Goal: Task Accomplishment & Management: Complete application form

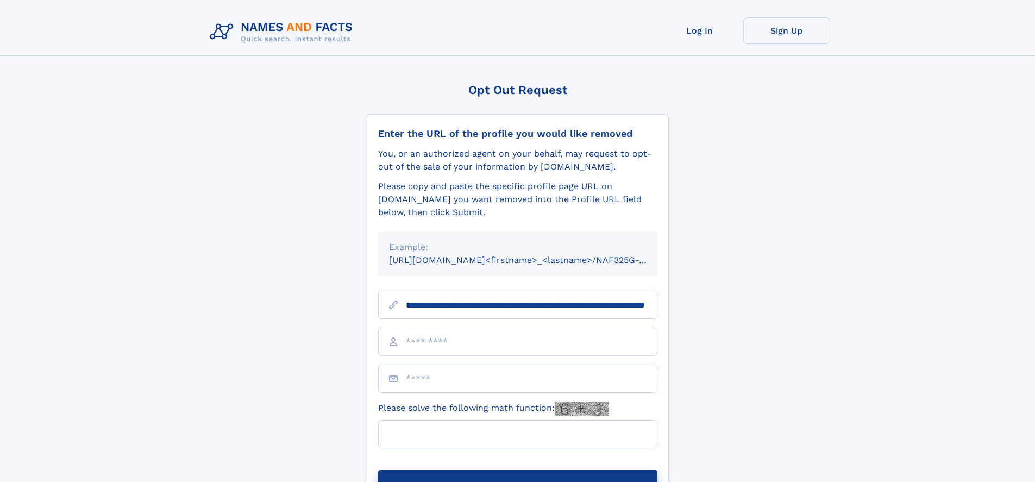
scroll to position [0, 105]
type input "**********"
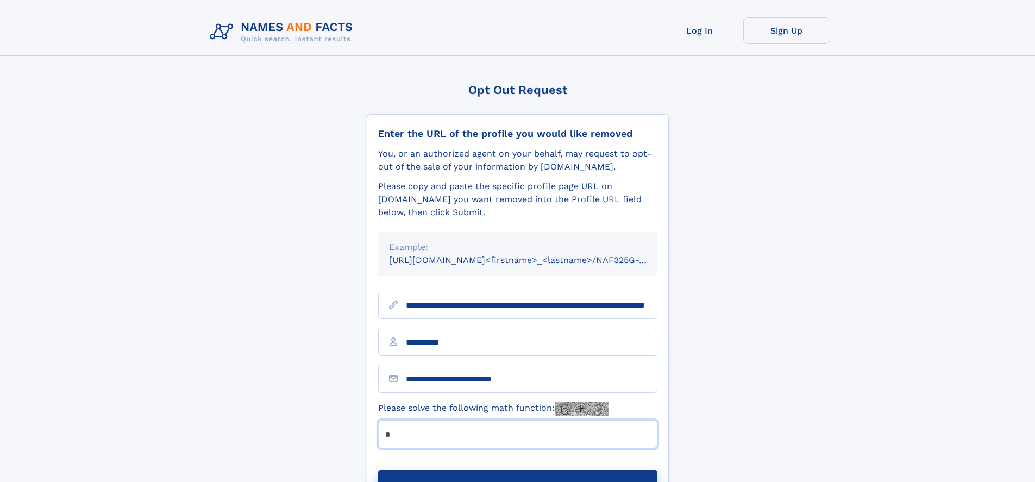
type input "*"
click at [517, 470] on button "Submit Opt Out Request" at bounding box center [517, 487] width 279 height 35
